Goal: Navigation & Orientation: Find specific page/section

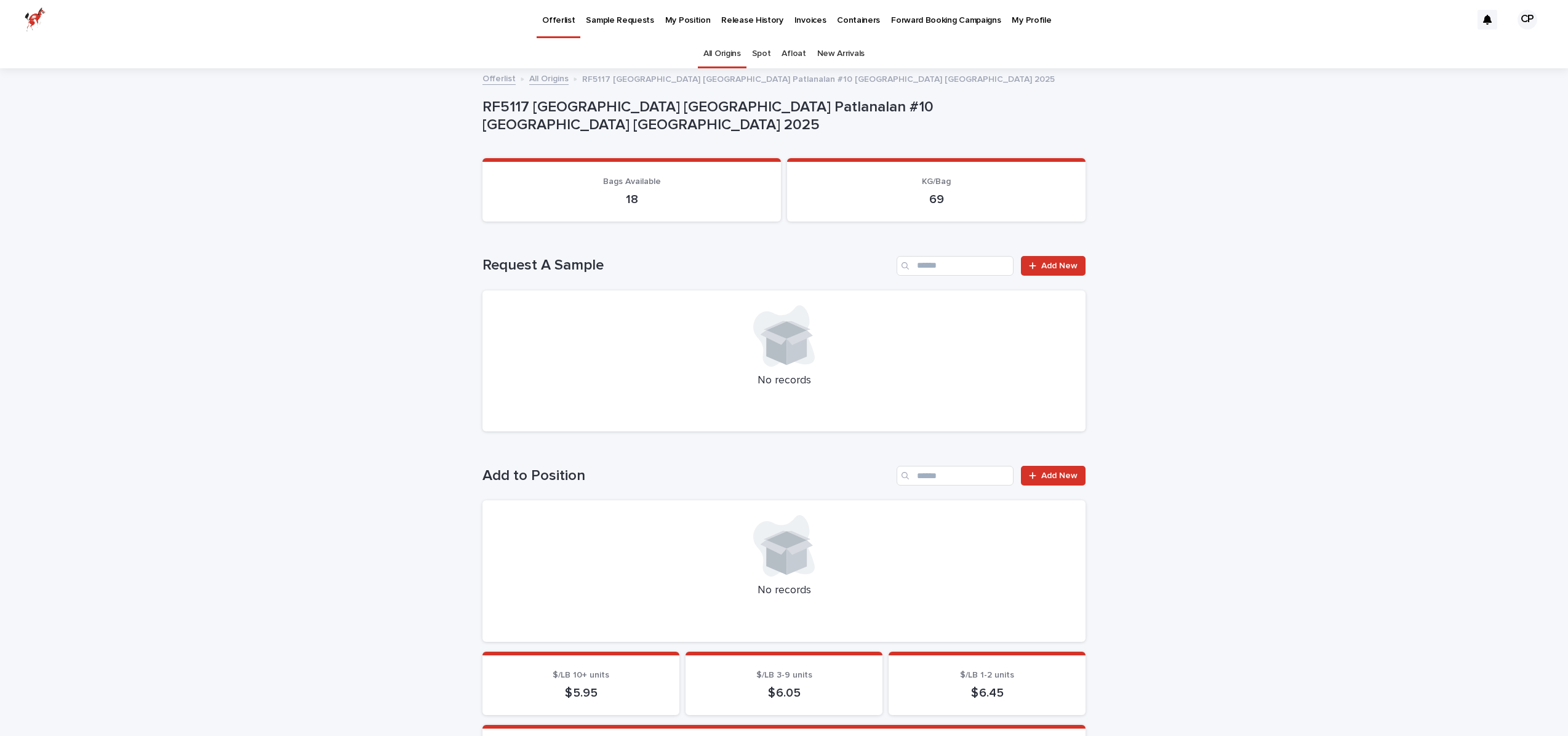
click at [626, 24] on p "Sample Requests" at bounding box center [620, 13] width 68 height 26
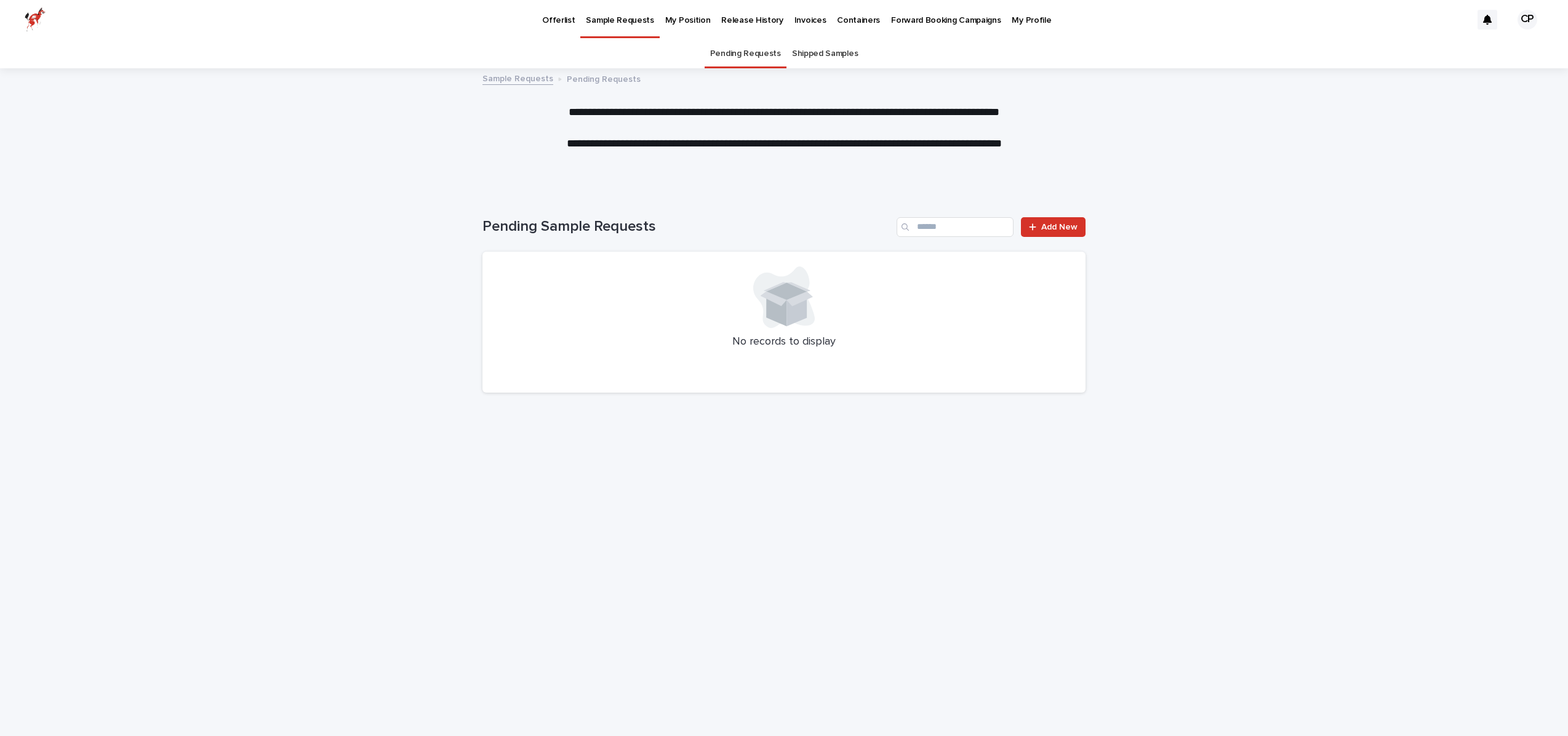
click at [807, 50] on link "Shipped Samples" at bounding box center [825, 54] width 66 height 29
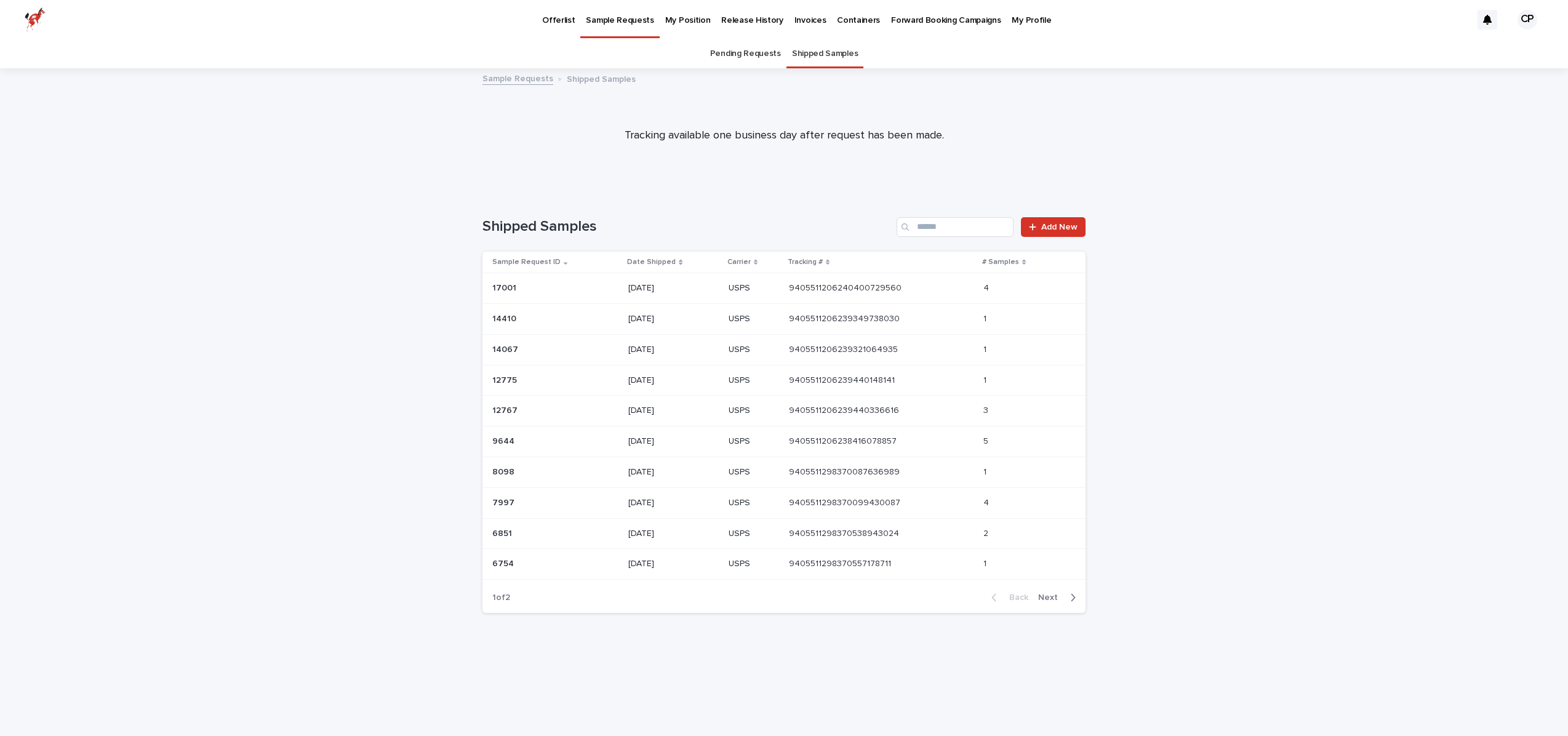
click at [766, 57] on link "Pending Requests" at bounding box center [746, 54] width 71 height 29
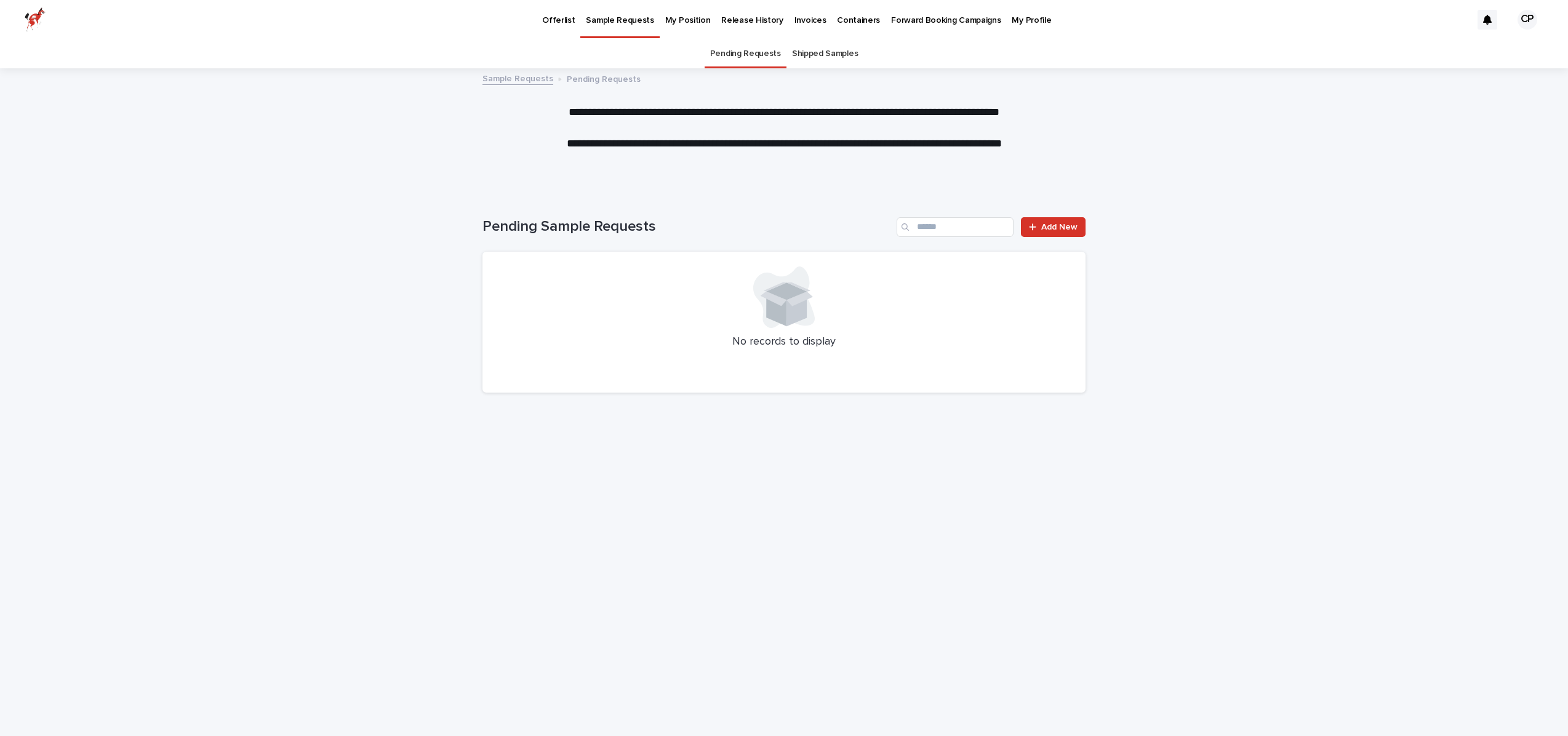
click at [672, 16] on p "My Position" at bounding box center [688, 13] width 45 height 26
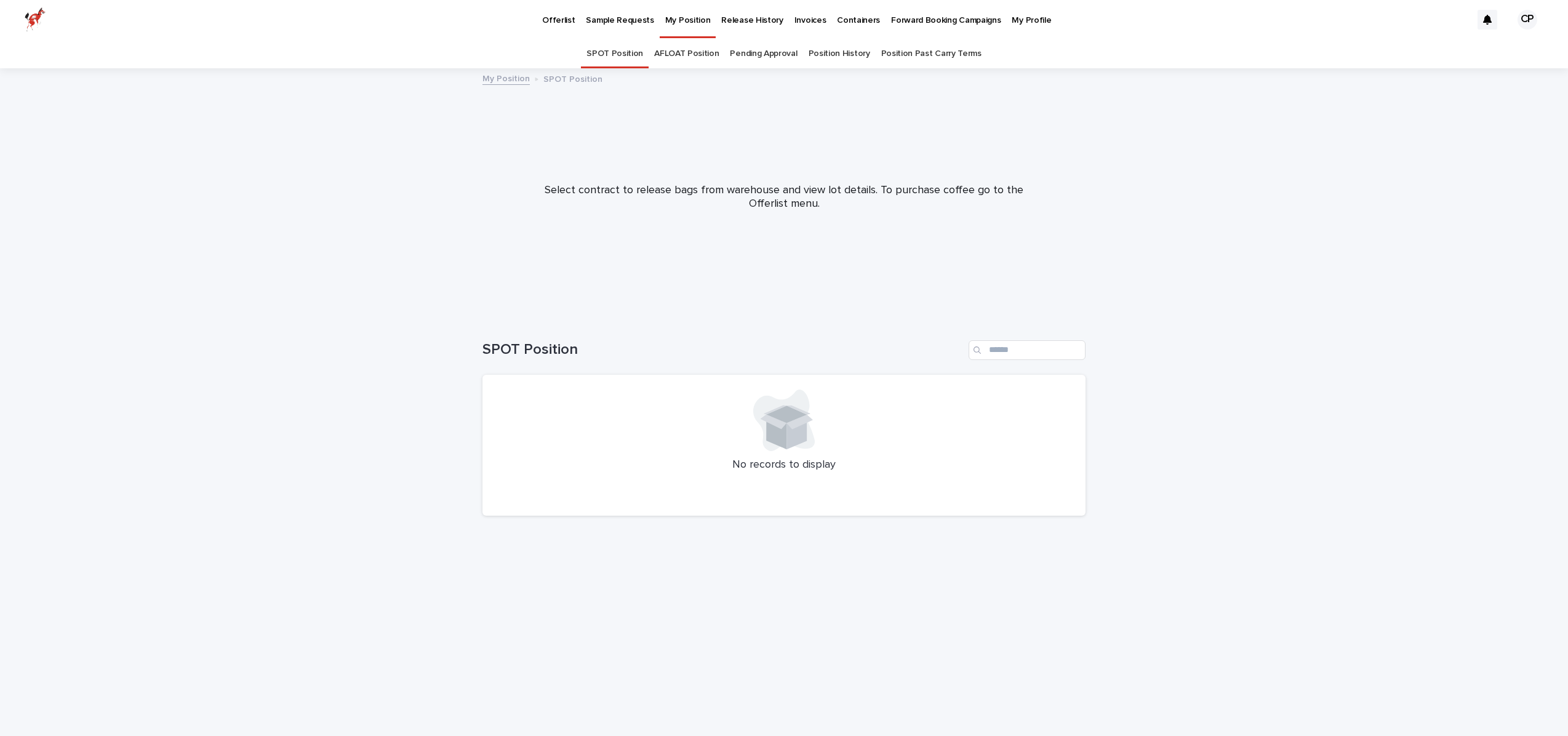
click at [766, 56] on link "Pending Approval" at bounding box center [763, 54] width 67 height 29
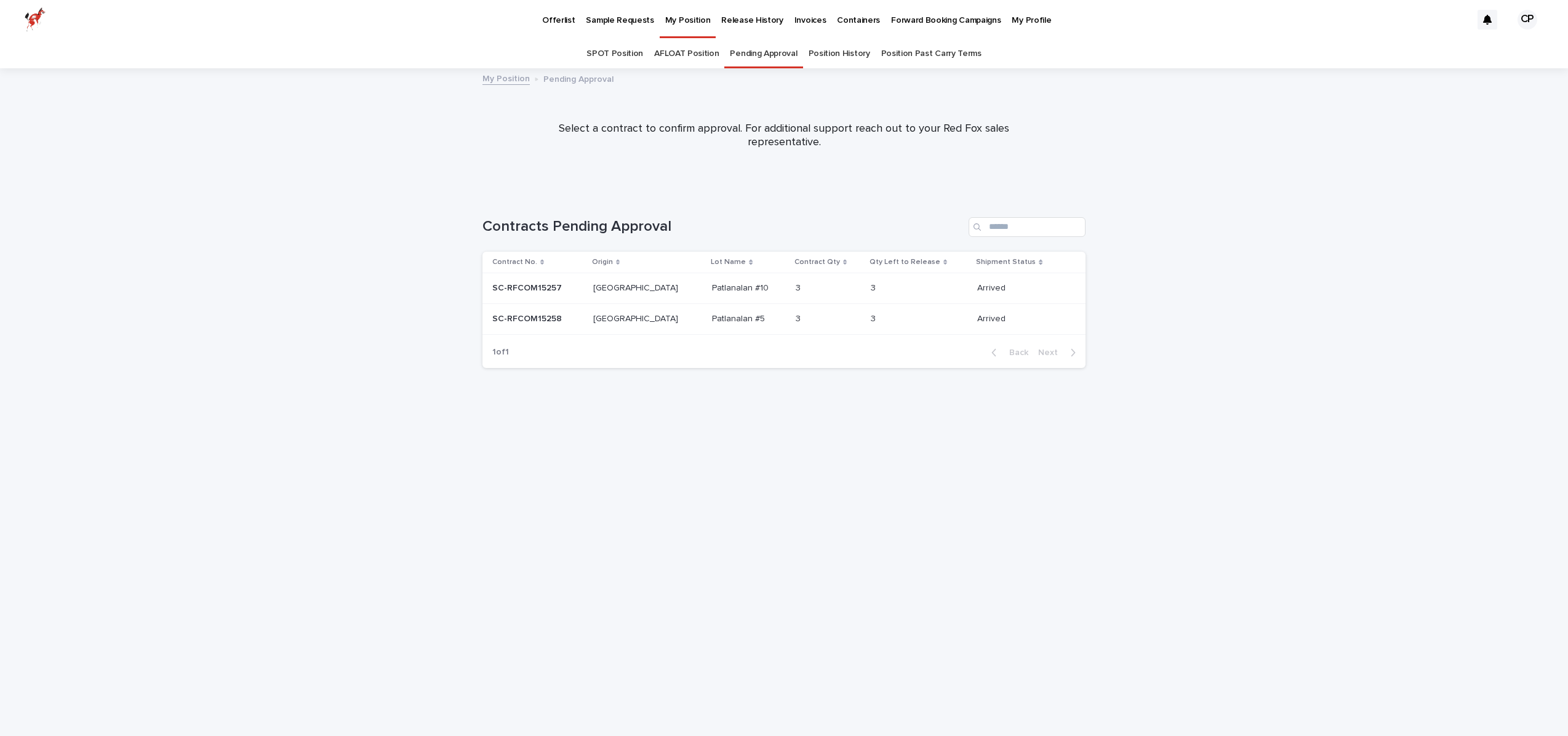
click at [853, 17] on p "Containers" at bounding box center [858, 13] width 43 height 26
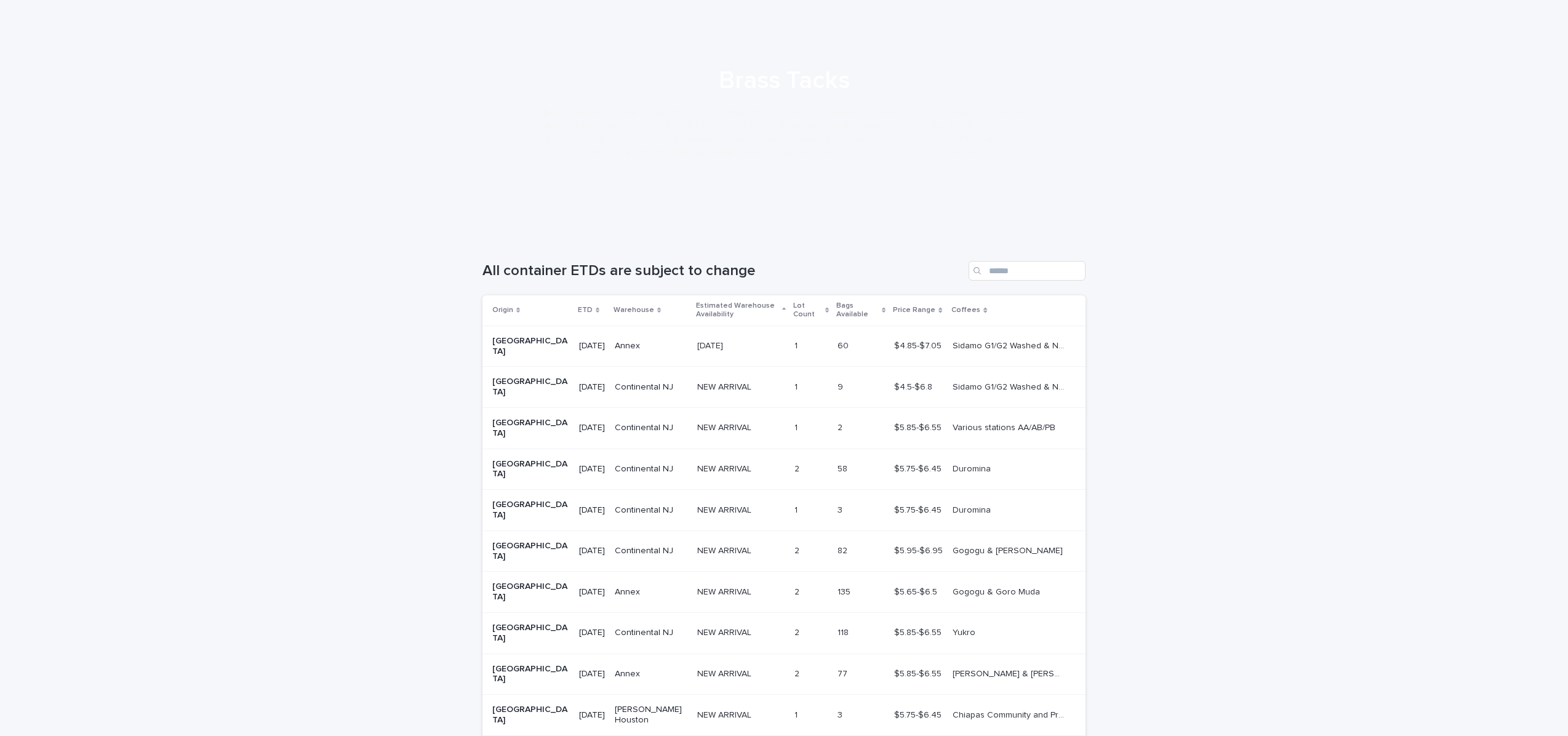
scroll to position [61, 0]
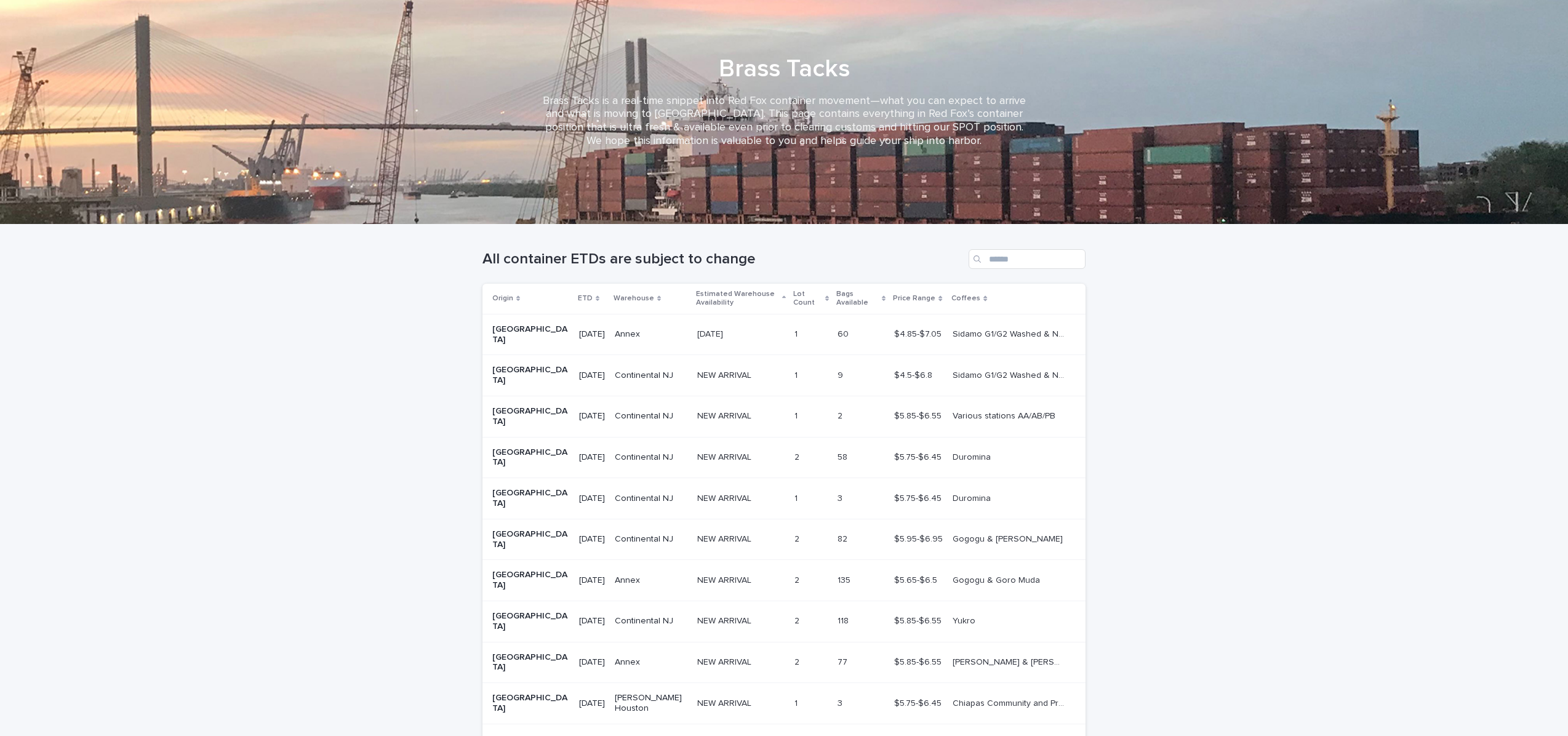
click at [1055, 735] on span "Next" at bounding box center [1052, 742] width 27 height 9
